Goal: Transaction & Acquisition: Purchase product/service

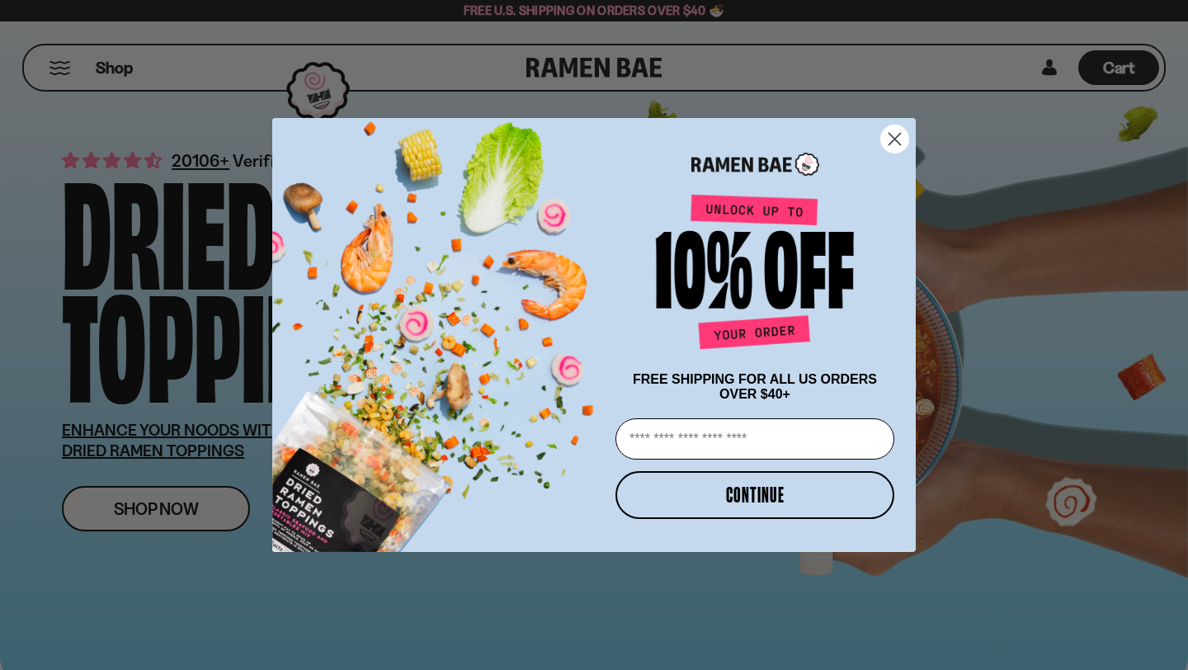
scroll to position [97, 0]
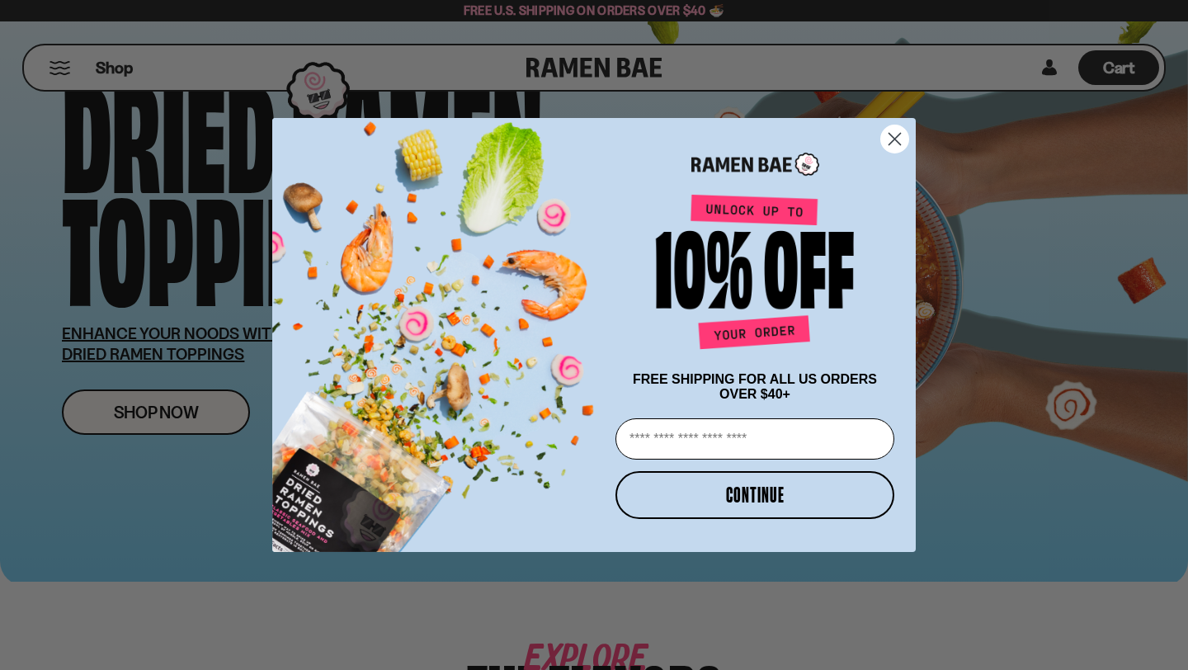
click at [892, 138] on icon "Close dialog" at bounding box center [896, 139] width 12 height 12
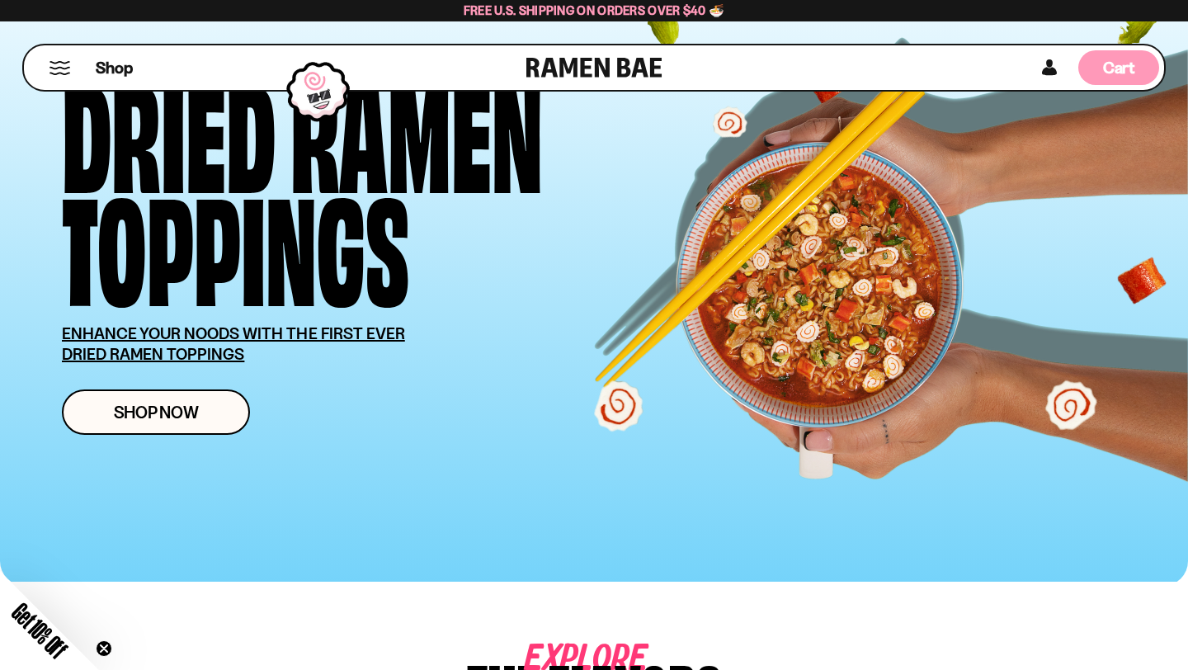
click at [1124, 64] on span "Cart" at bounding box center [1119, 68] width 32 height 20
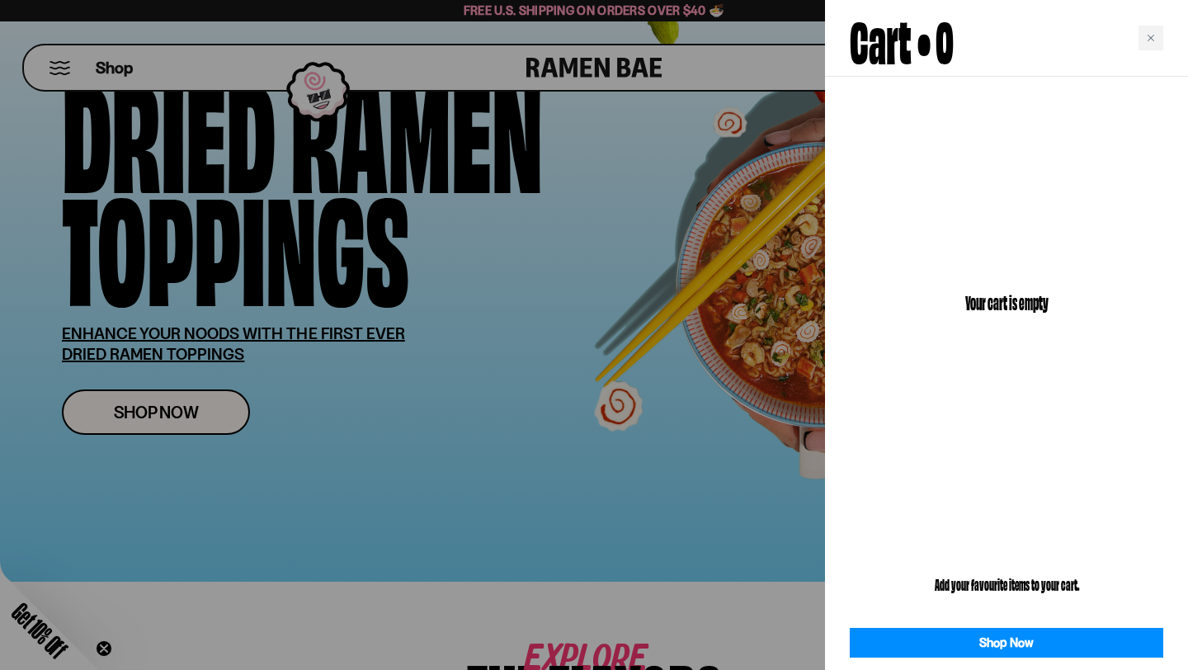
click at [682, 240] on div at bounding box center [594, 335] width 1188 height 670
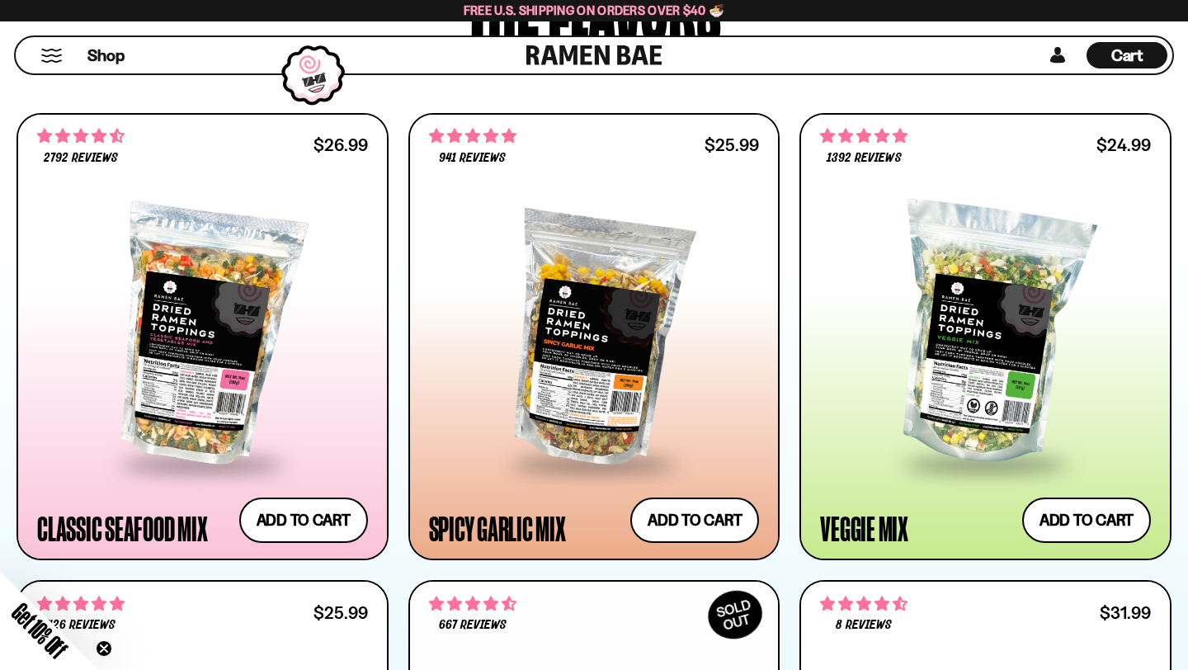
scroll to position [1009, 0]
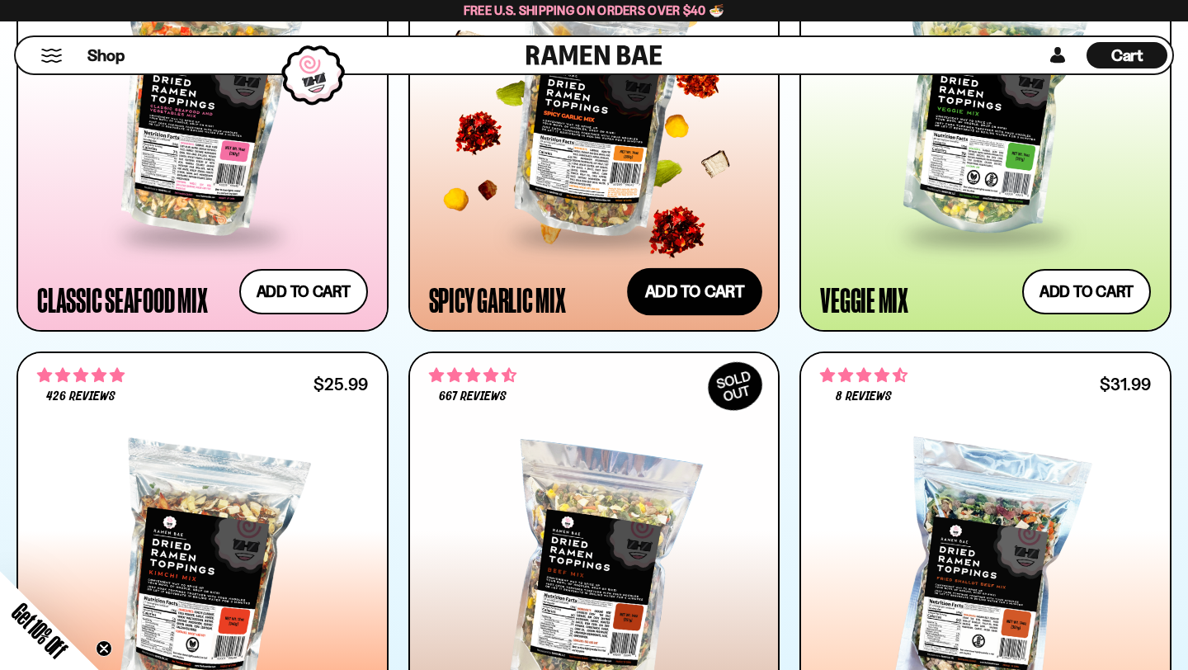
click at [718, 296] on button "Add to cart Add — Regular price $25.99 Regular price Sale price $25.99 Unit pri…" at bounding box center [694, 292] width 135 height 48
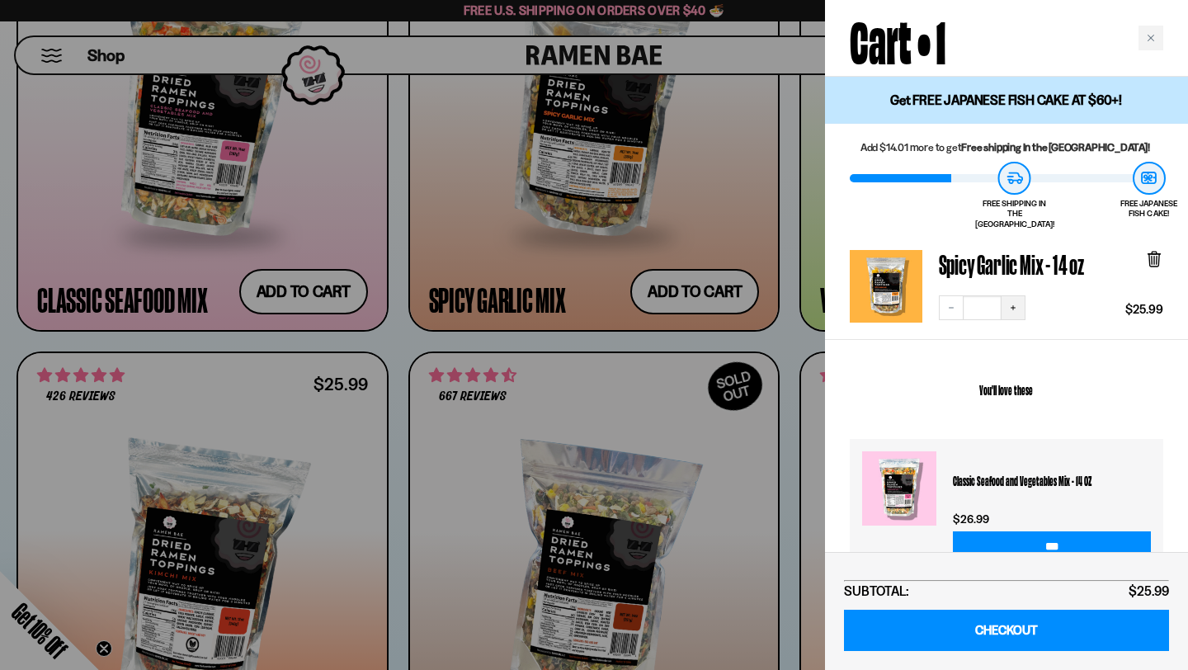
click at [1012, 303] on icon "Increase quantity" at bounding box center [1013, 308] width 10 height 10
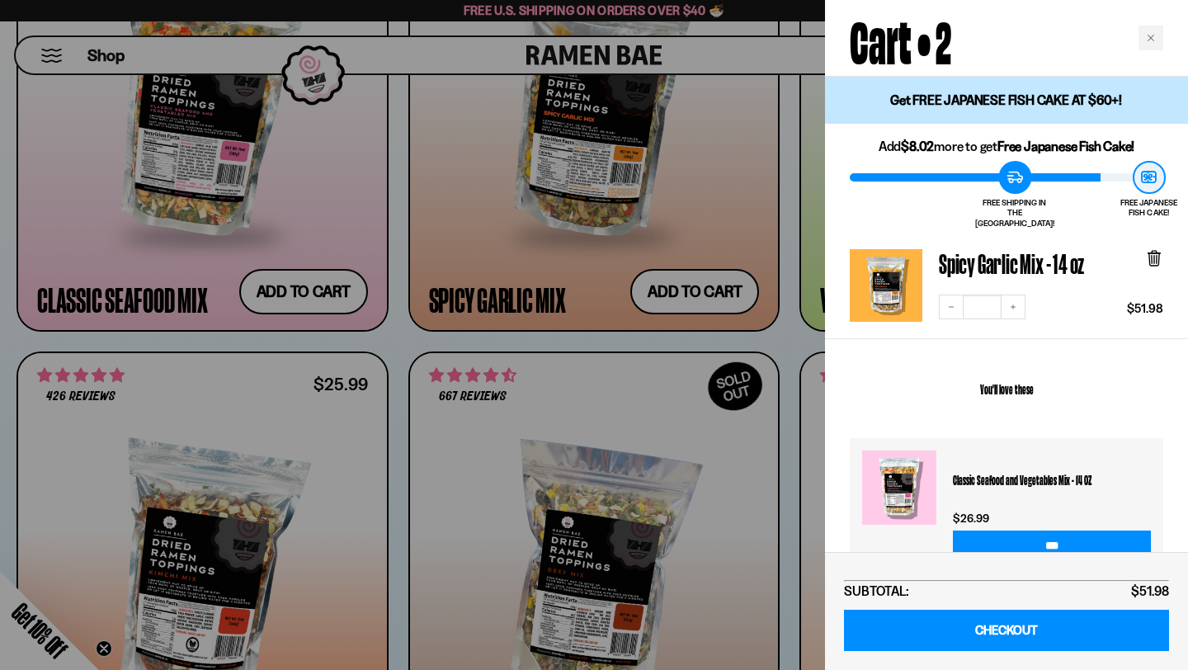
click at [1012, 302] on icon "Increase quantity" at bounding box center [1013, 307] width 10 height 10
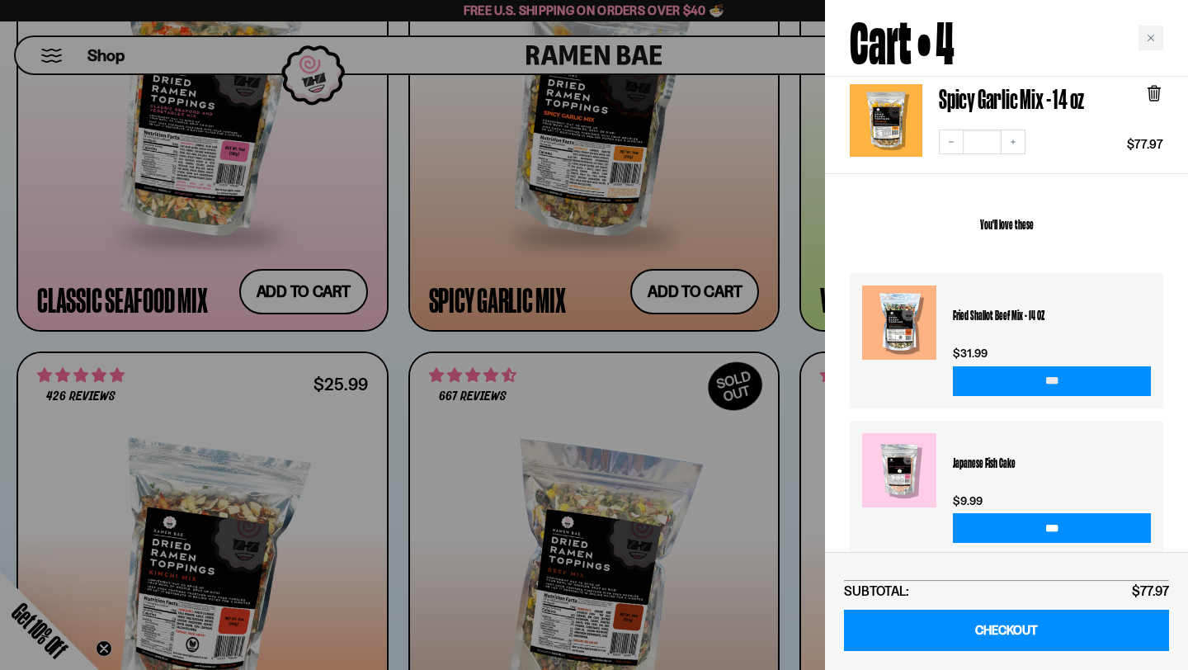
scroll to position [292, 0]
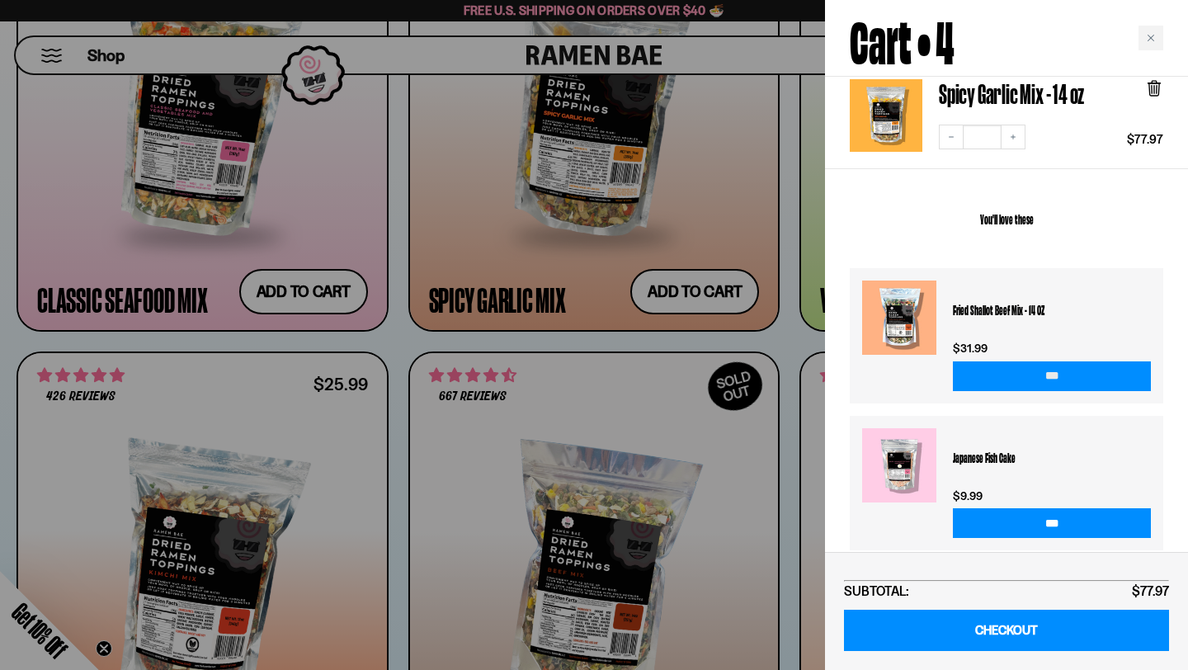
click at [1039, 363] on input "***" at bounding box center [1052, 376] width 198 height 30
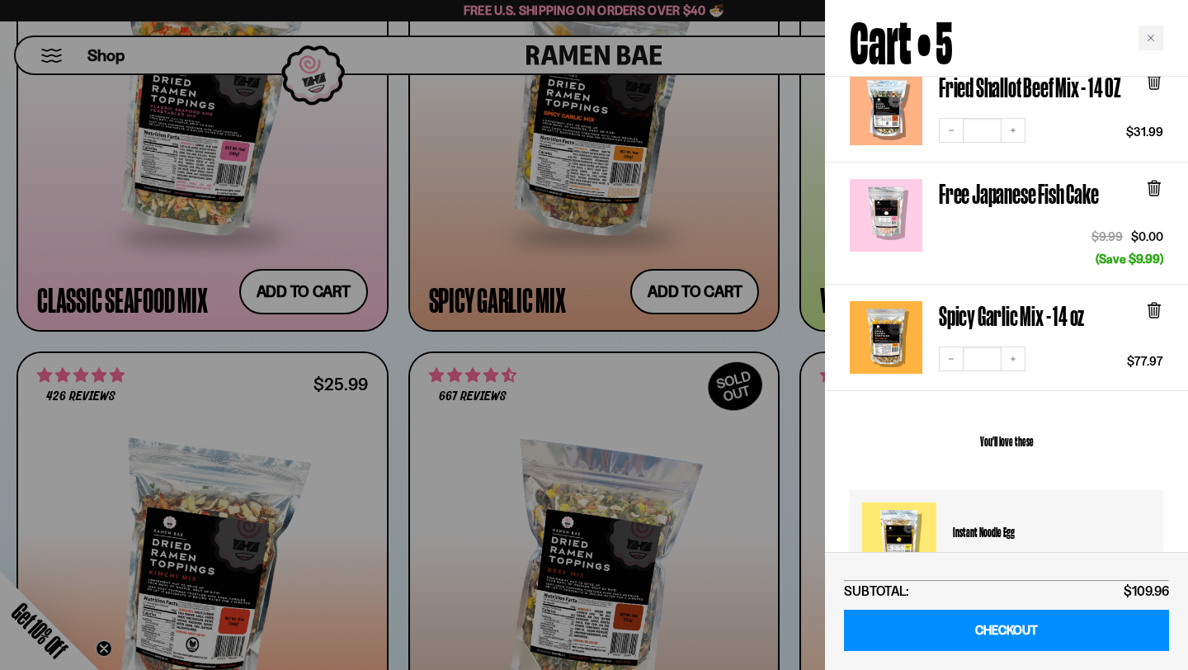
scroll to position [196, 0]
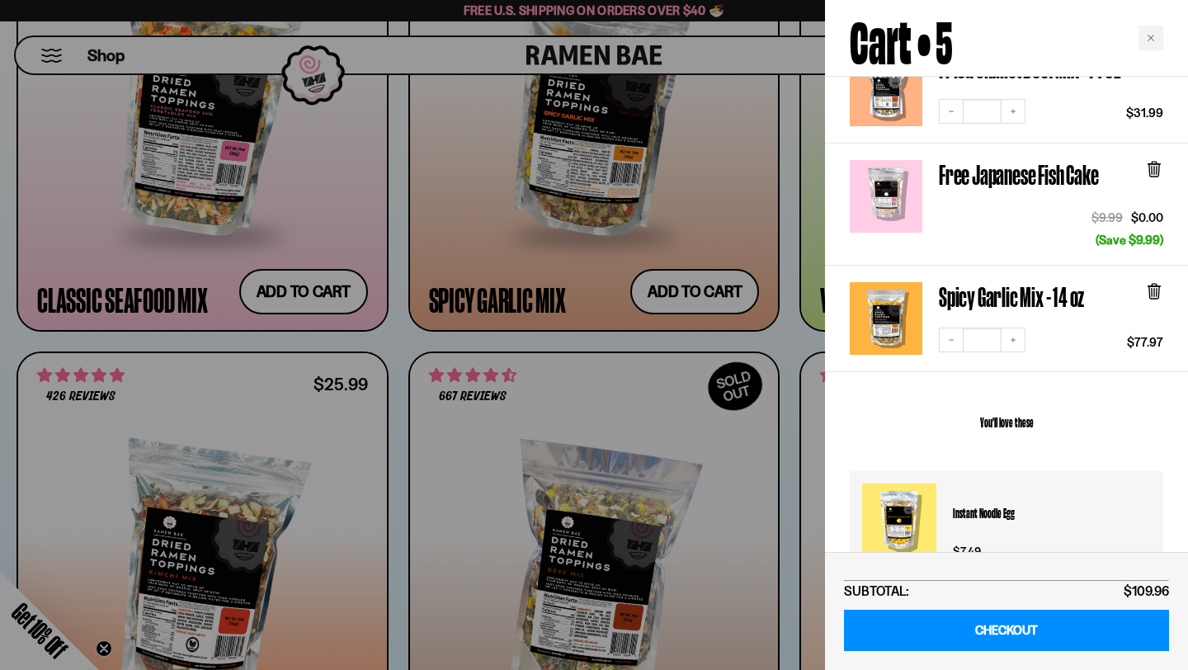
click at [1125, 232] on span "(Save $9.99)" at bounding box center [1130, 240] width 68 height 16
click at [957, 245] on div "Free Japanese Fish Cake $9.99 $0.00 (Save $9.99)" at bounding box center [1006, 205] width 363 height 122
